Goal: Task Accomplishment & Management: Use online tool/utility

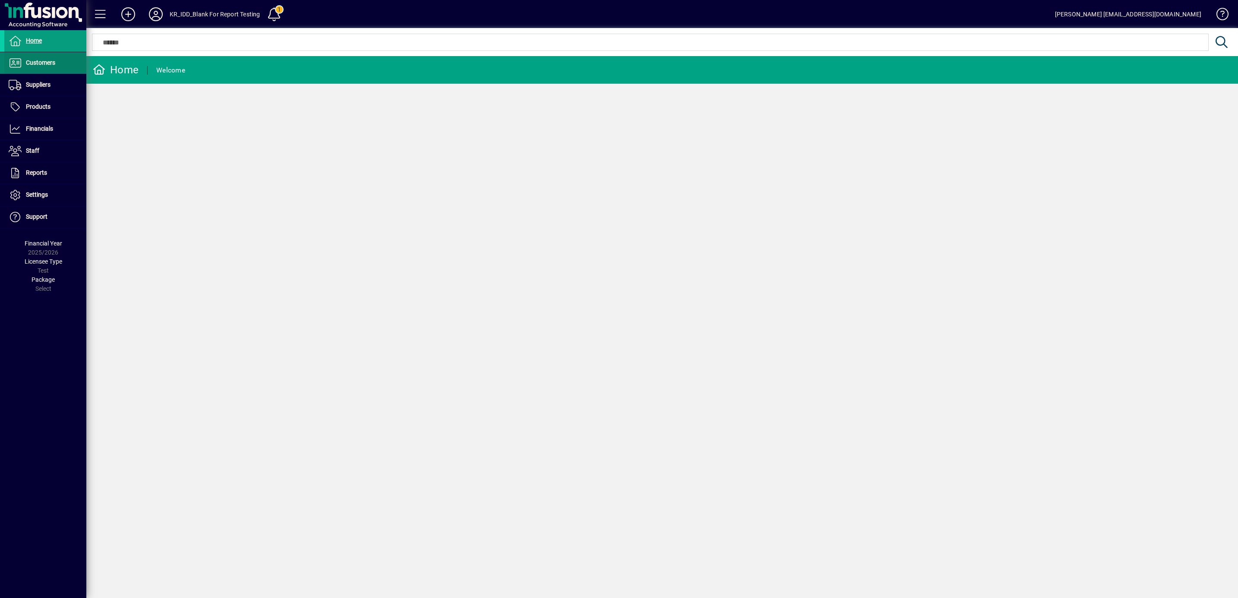
click at [34, 62] on span "Customers" at bounding box center [40, 62] width 29 height 7
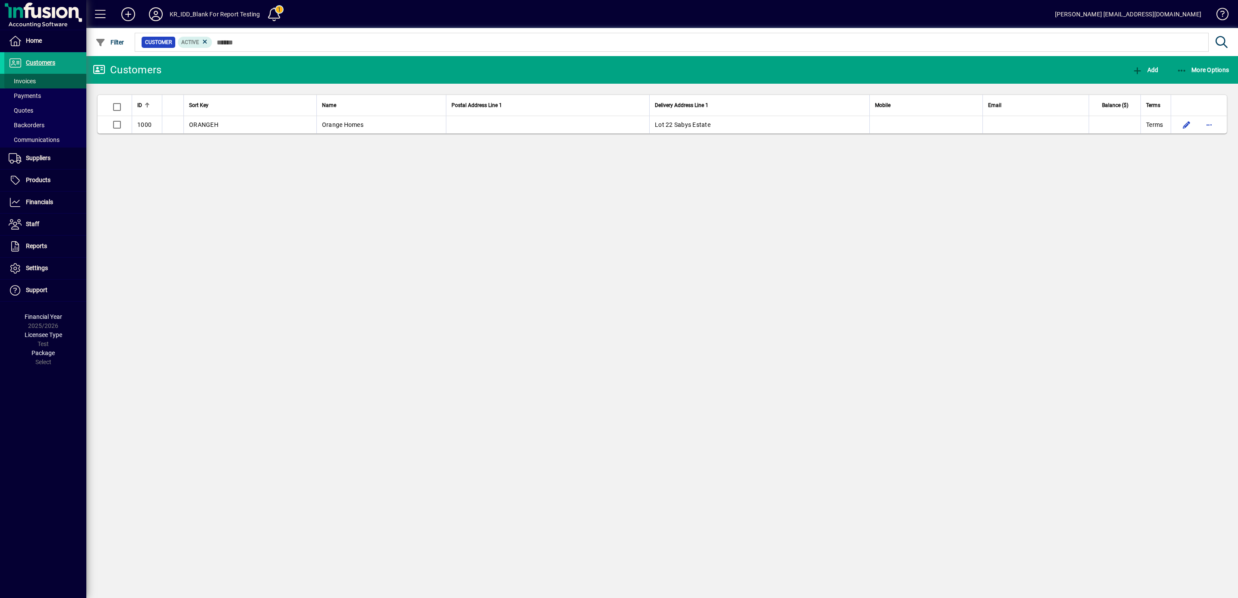
click at [30, 79] on span "Invoices" at bounding box center [22, 81] width 27 height 7
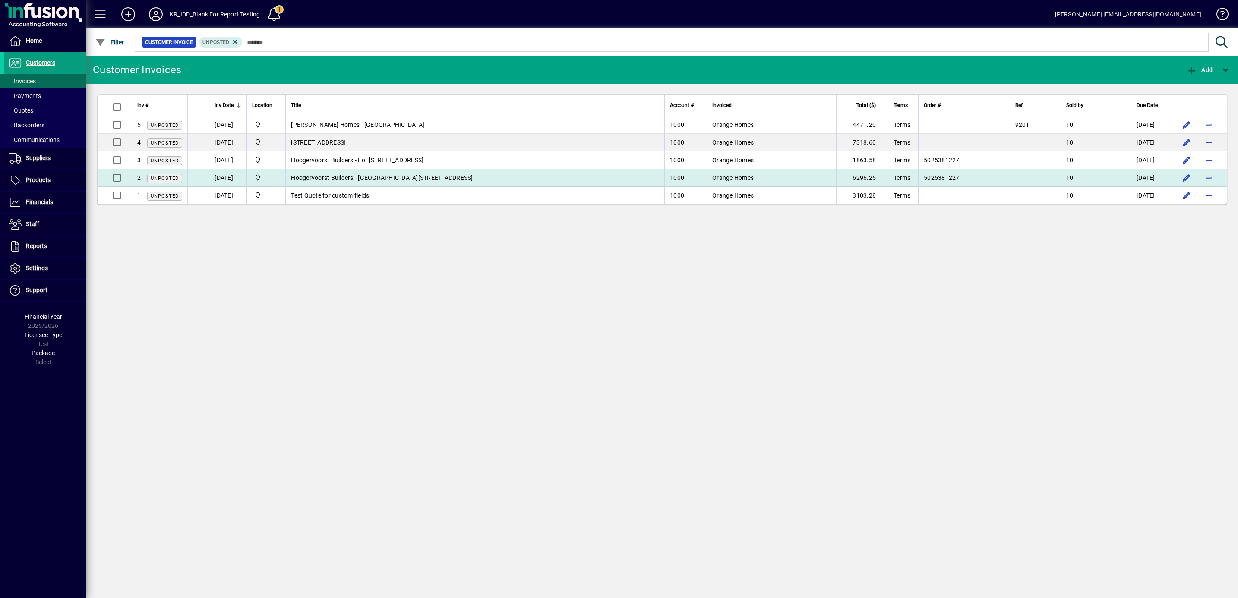
click at [373, 175] on span "Hoogervoorst Builders - Lot 90 Cork Street" at bounding box center [382, 177] width 182 height 7
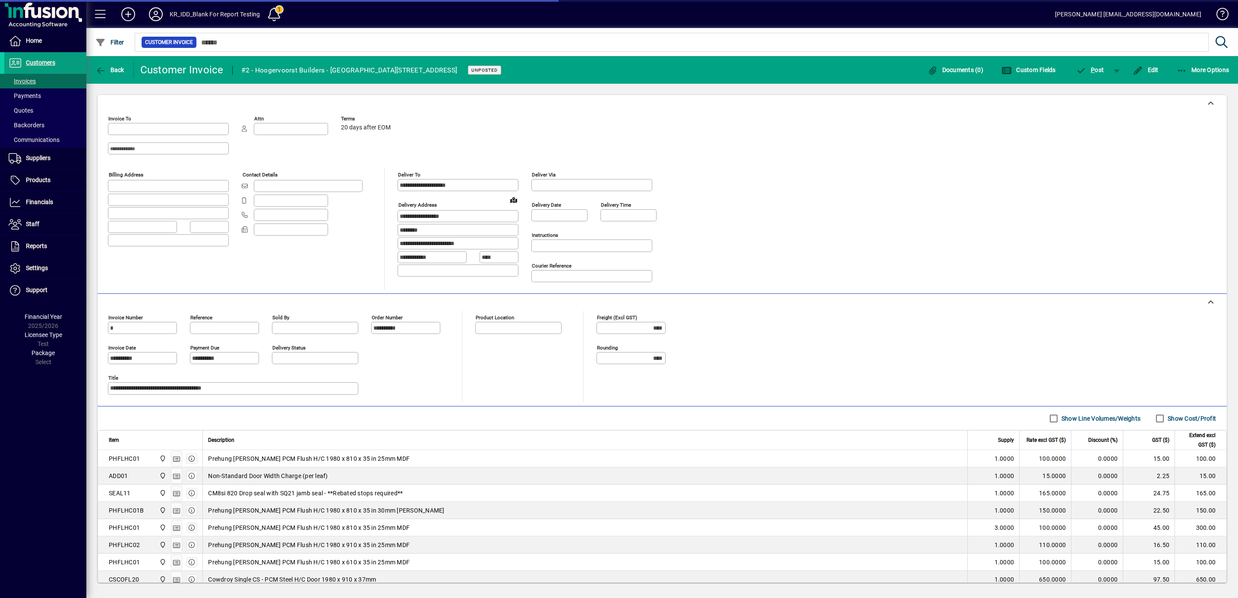
type input "**********"
type input "*******"
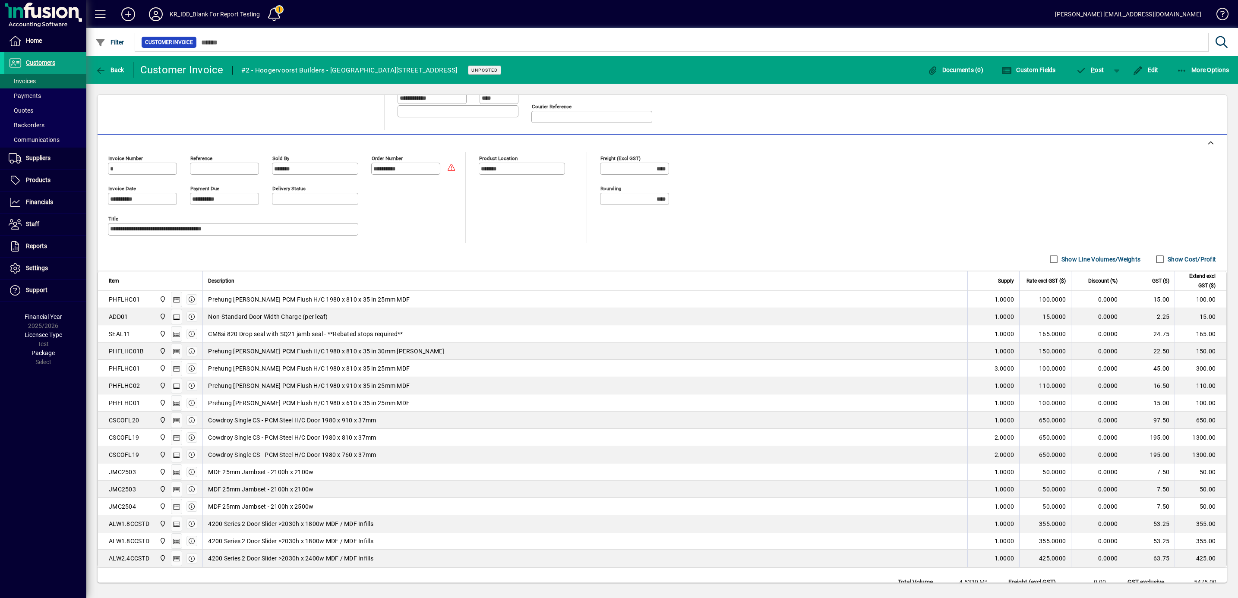
scroll to position [201, 0]
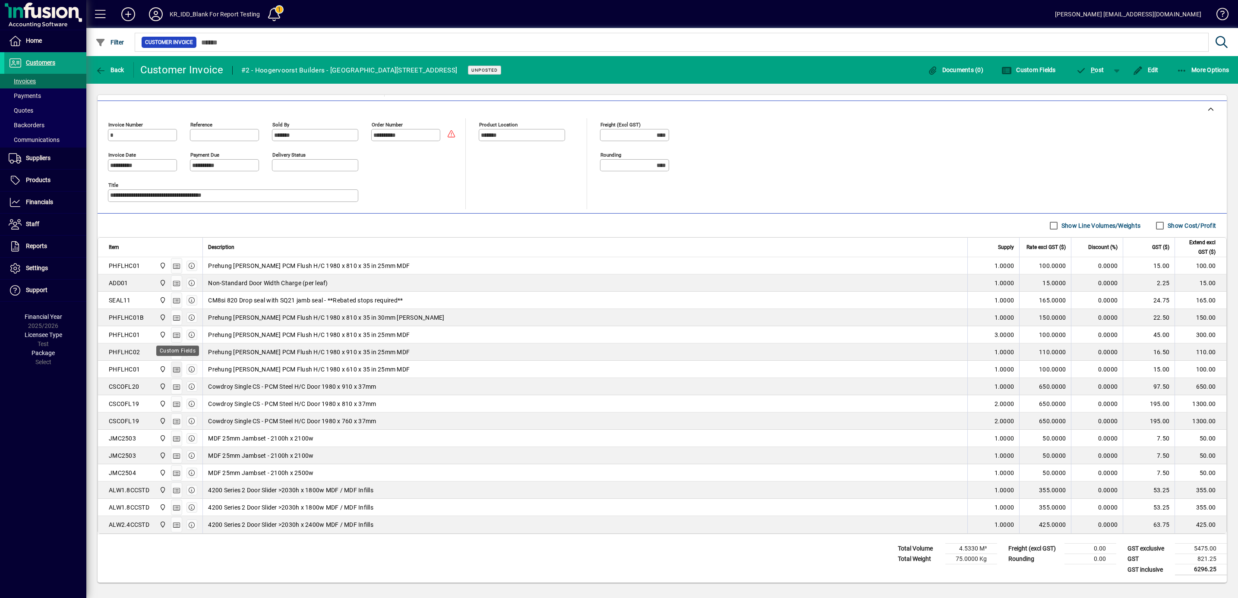
click at [176, 368] on icon "button" at bounding box center [177, 370] width 8 height 6
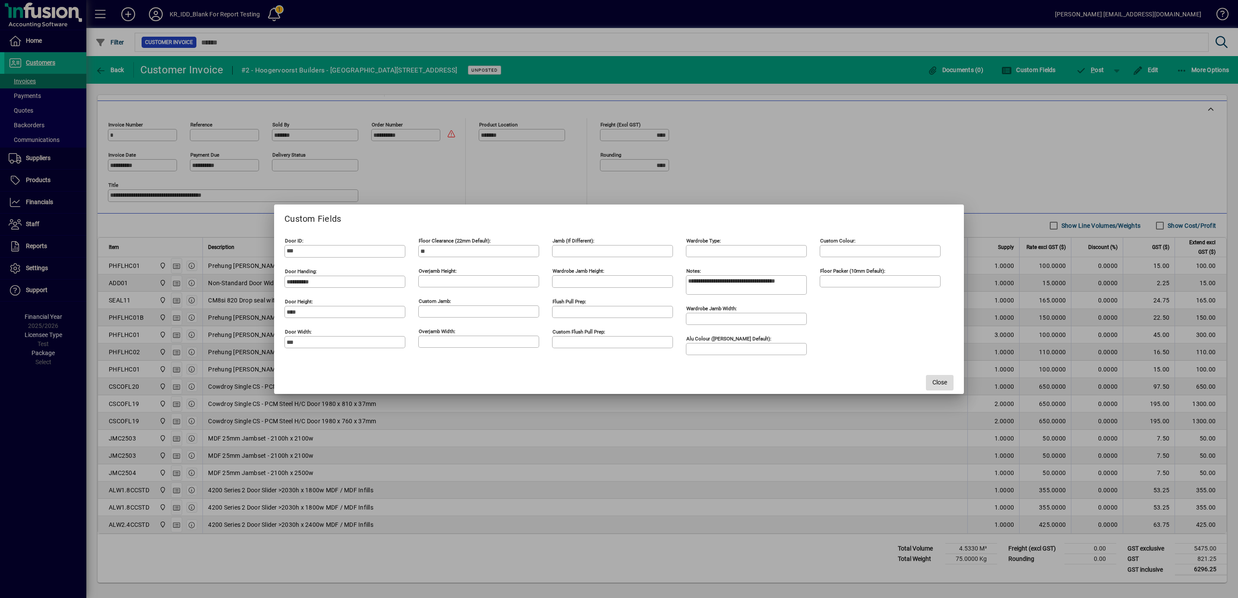
click at [934, 386] on span "Close" at bounding box center [939, 382] width 15 height 9
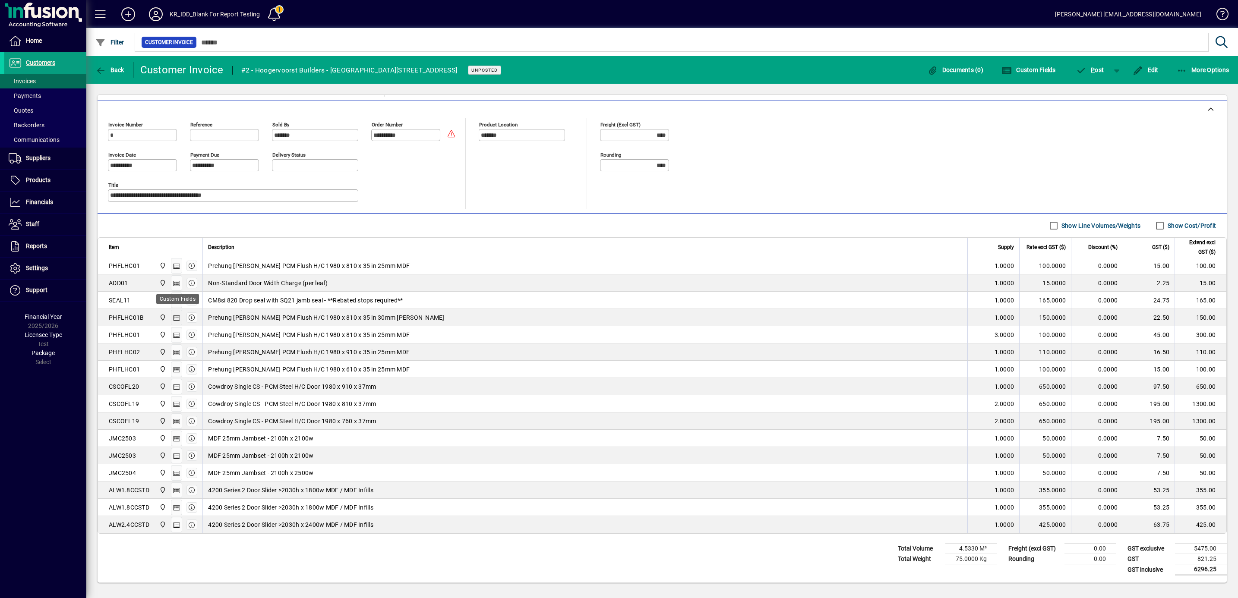
click at [177, 315] on icon "button" at bounding box center [177, 318] width 8 height 6
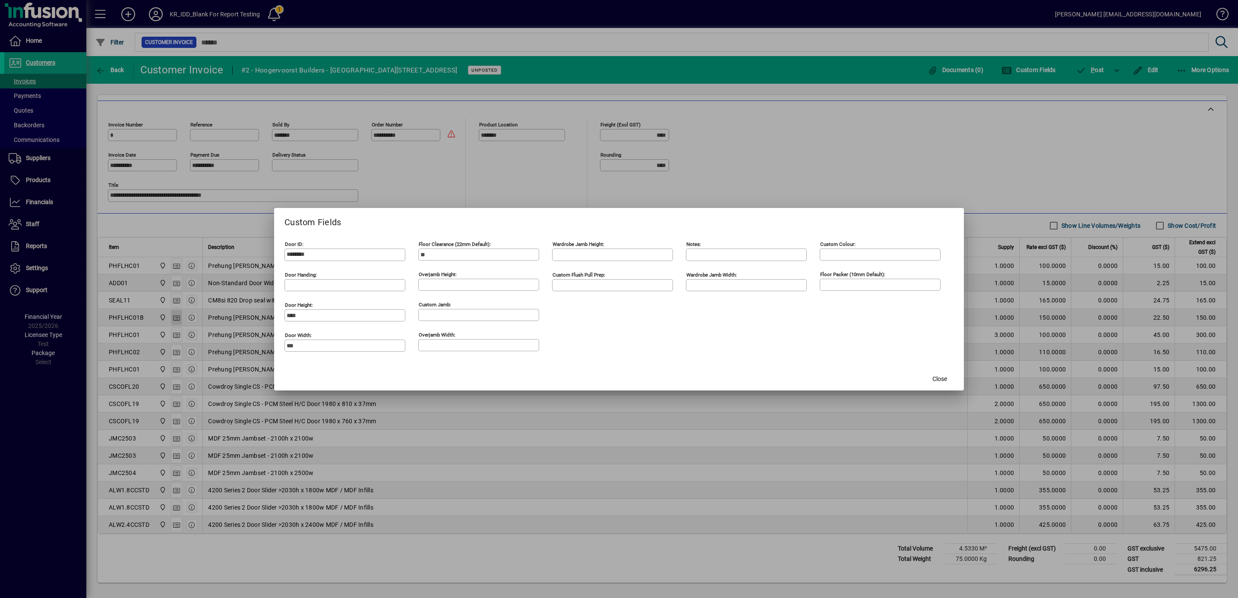
type input "*********"
click at [940, 379] on span "Close" at bounding box center [939, 379] width 15 height 9
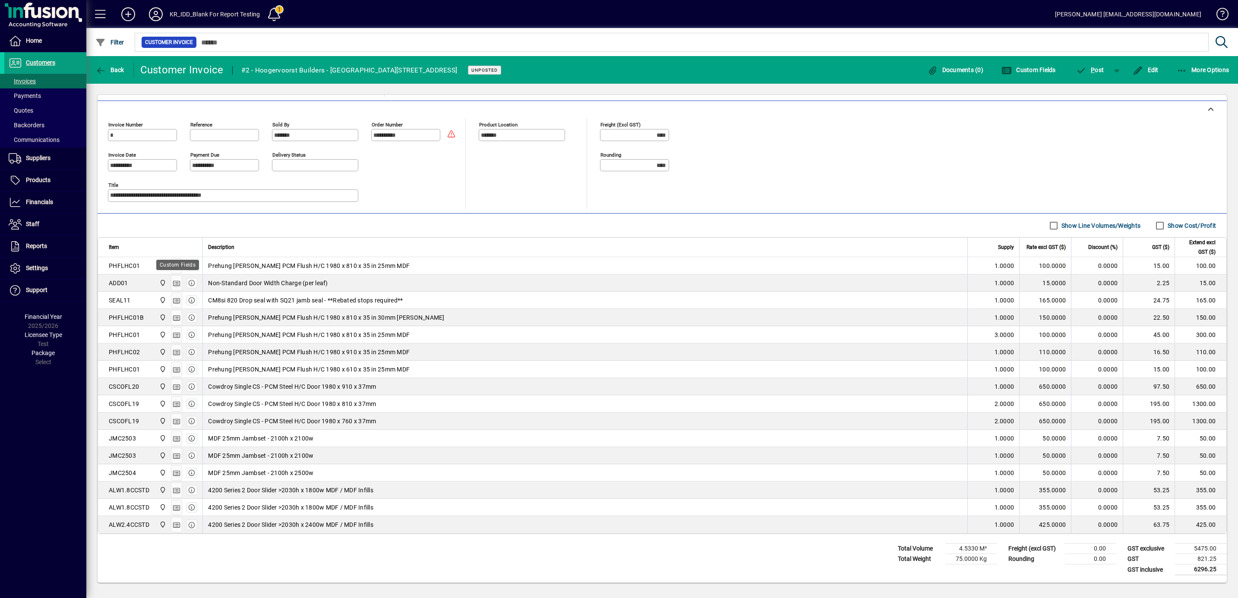
click at [179, 263] on div "Custom Fields" at bounding box center [177, 265] width 43 height 10
click at [181, 298] on span "button" at bounding box center [176, 300] width 10 height 21
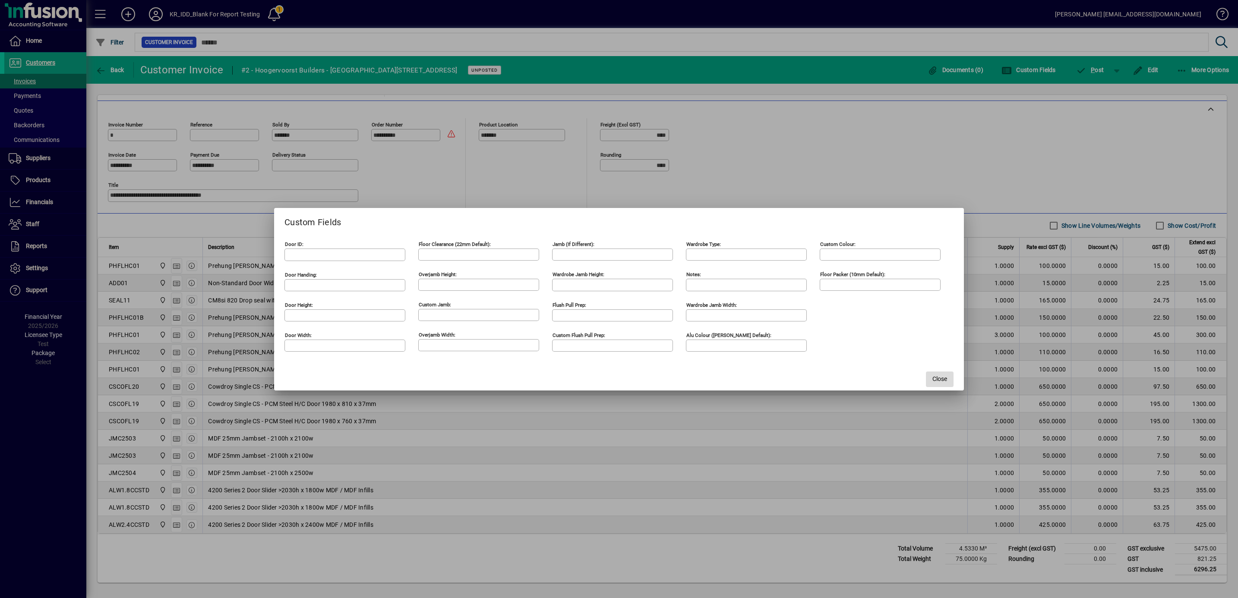
click at [944, 381] on span "Close" at bounding box center [939, 379] width 15 height 9
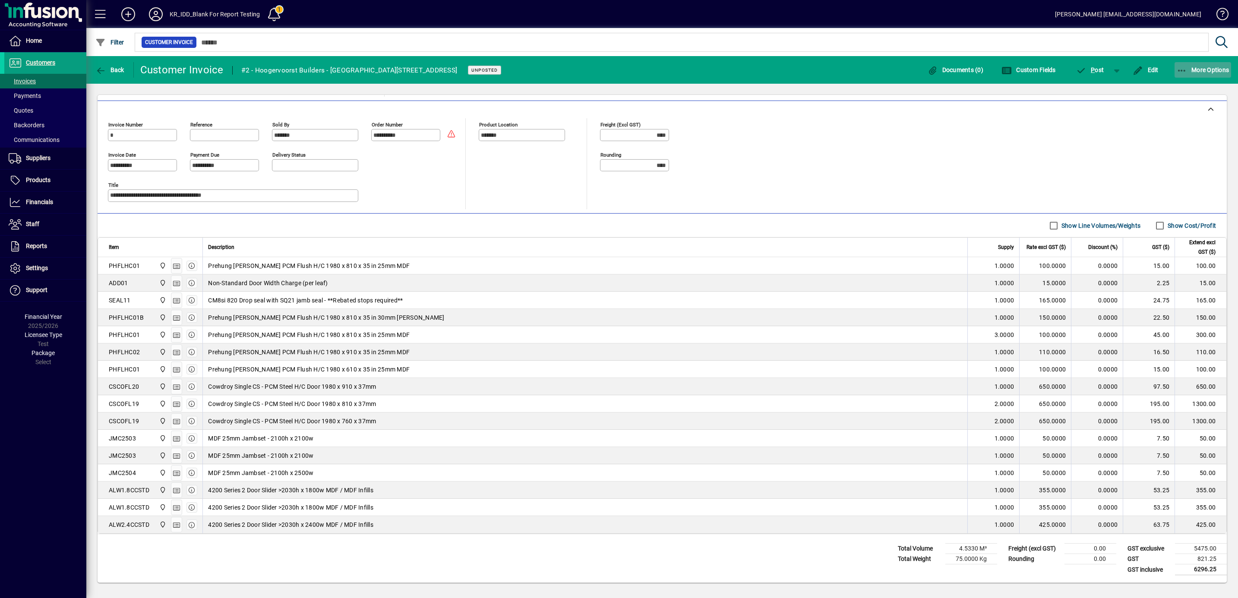
click at [1199, 70] on span "More Options" at bounding box center [1203, 69] width 53 height 7
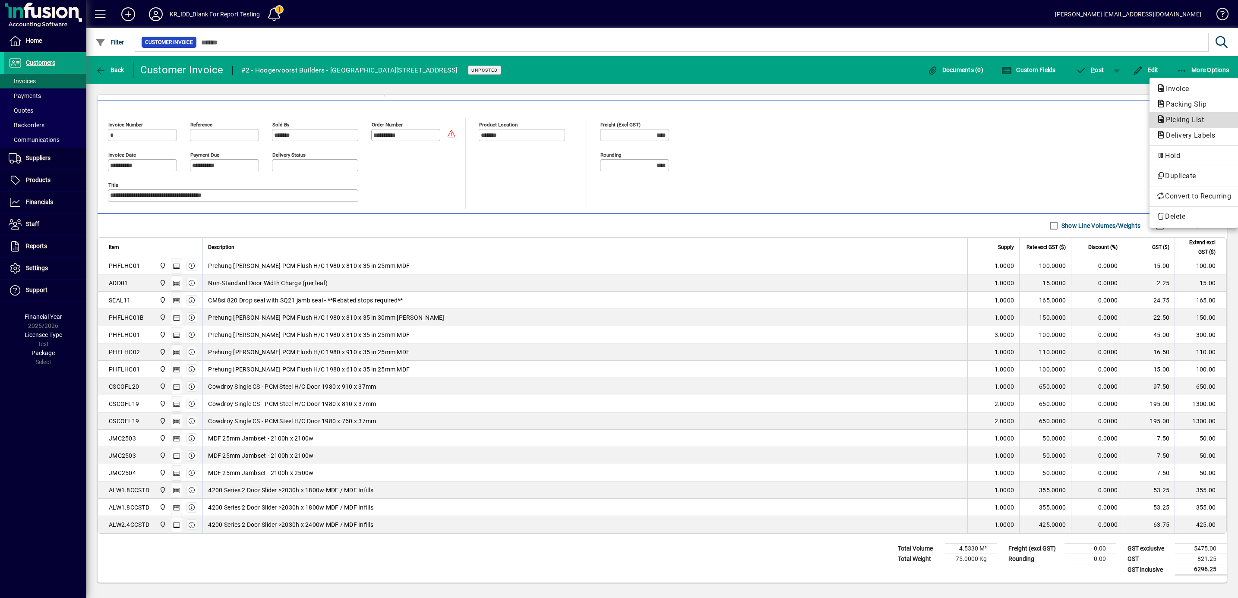
click at [1181, 118] on span "Picking List" at bounding box center [1182, 120] width 52 height 8
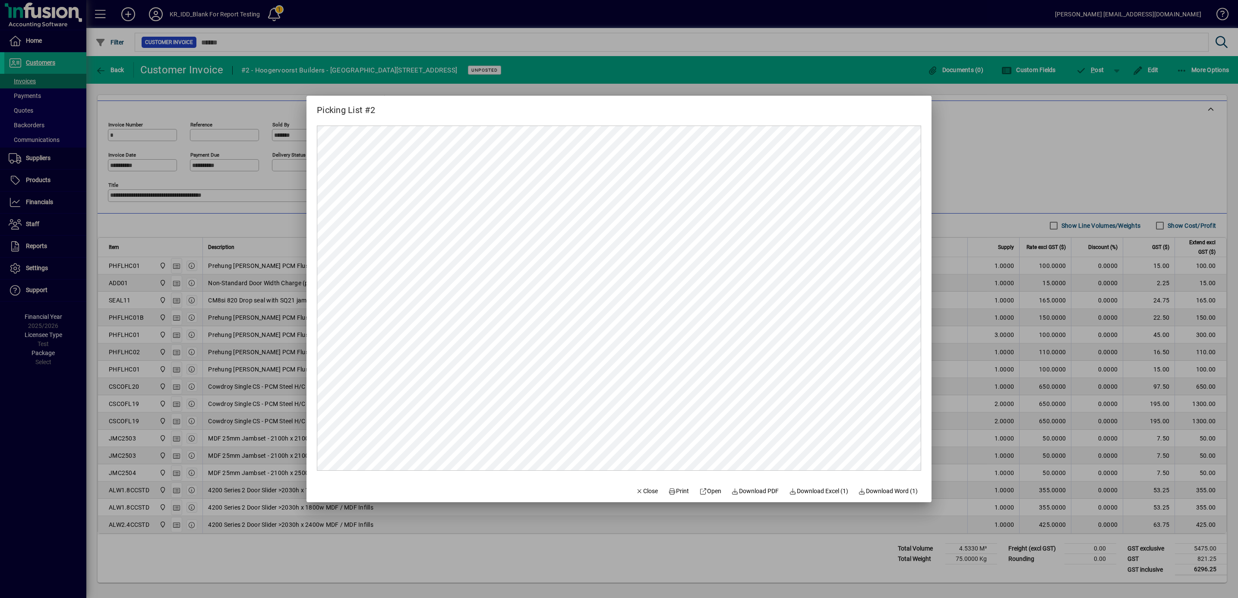
scroll to position [0, 0]
click at [710, 494] on span "Open" at bounding box center [710, 491] width 22 height 9
click at [647, 492] on span "Close" at bounding box center [647, 491] width 22 height 9
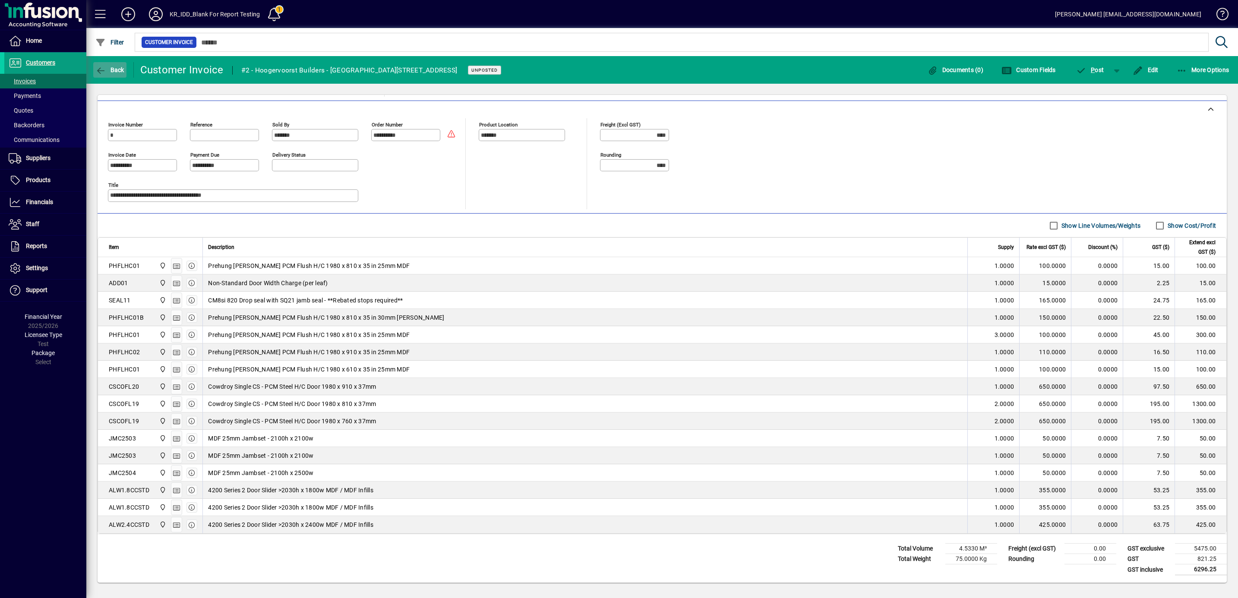
click at [101, 72] on icon "button" at bounding box center [100, 70] width 11 height 9
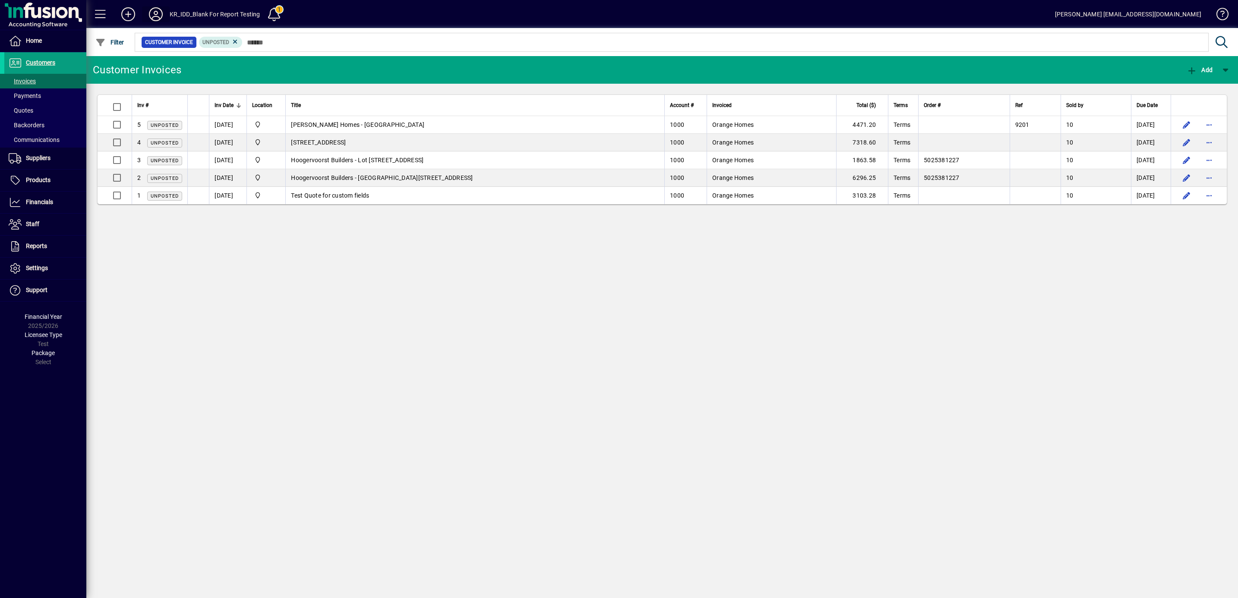
click at [155, 12] on icon at bounding box center [155, 14] width 17 height 14
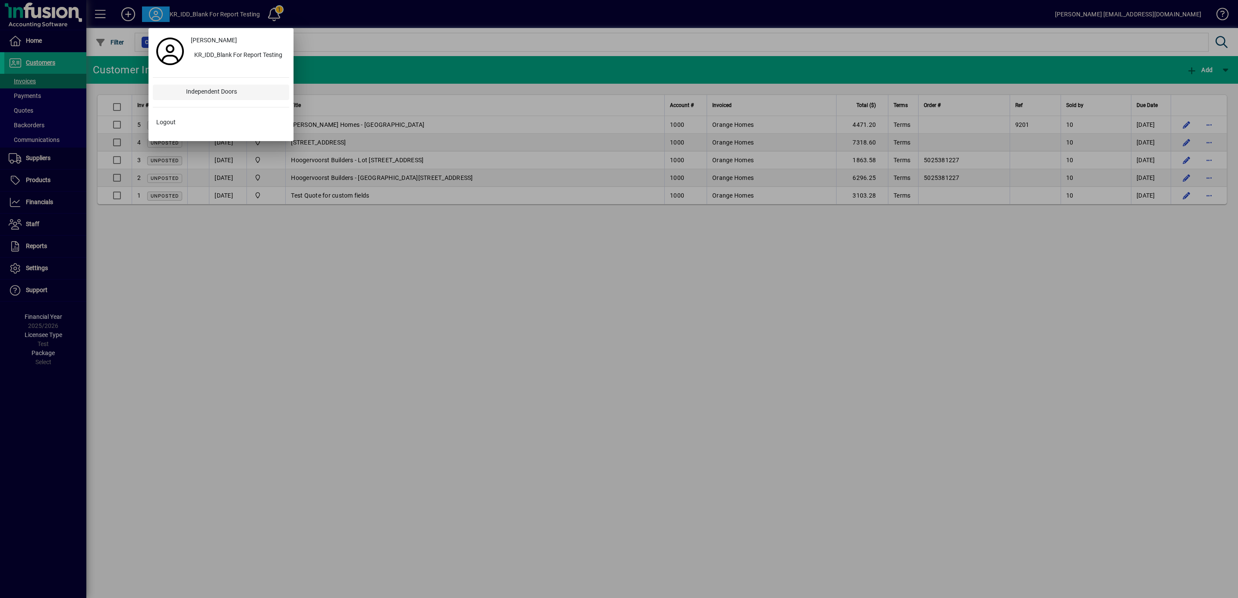
click at [212, 95] on div "Independent Doors" at bounding box center [234, 93] width 110 height 16
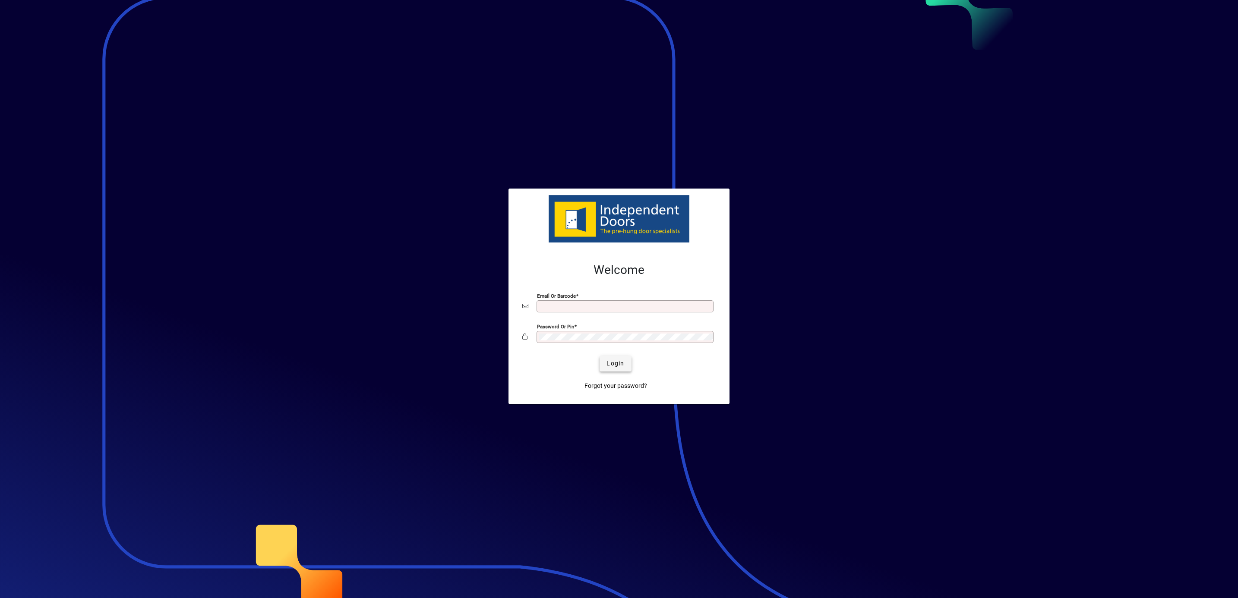
type input "**********"
click at [626, 365] on span "submit" at bounding box center [616, 364] width 32 height 21
